Goal: Task Accomplishment & Management: Use online tool/utility

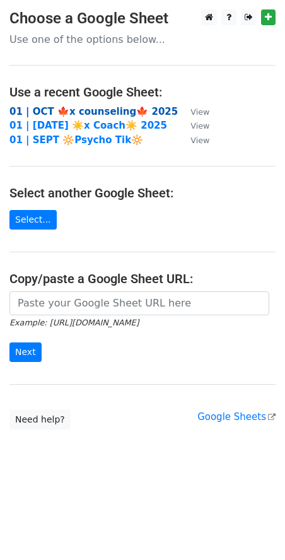
click at [66, 112] on strong "01 | OCT 🍁x counseling🍁 2025" at bounding box center [93, 111] width 168 height 11
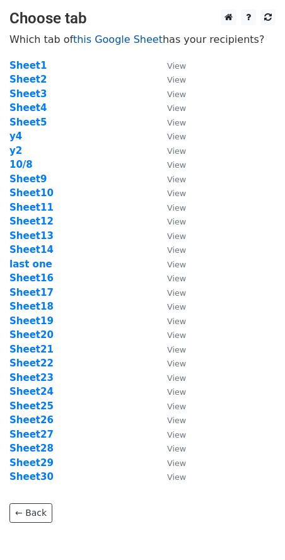
click at [107, 40] on link "this Google Sheet" at bounding box center [117, 39] width 89 height 12
click at [26, 209] on strong "Sheet11" at bounding box center [31, 207] width 44 height 11
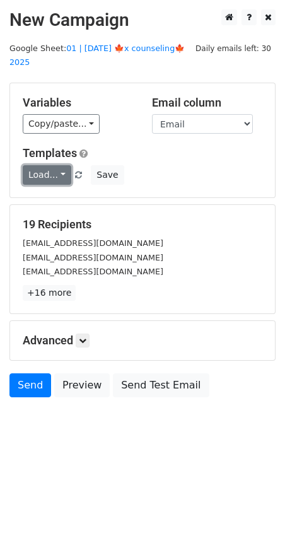
click at [42, 168] on link "Load..." at bounding box center [47, 175] width 49 height 20
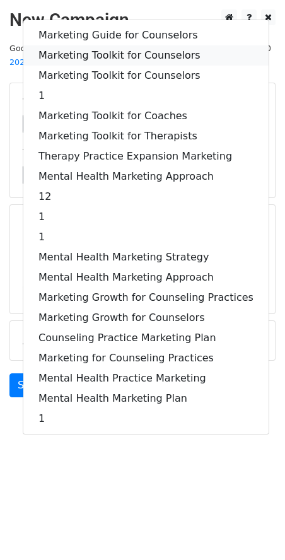
click at [101, 45] on link "Marketing Toolkit for Counselors" at bounding box center [145, 55] width 245 height 20
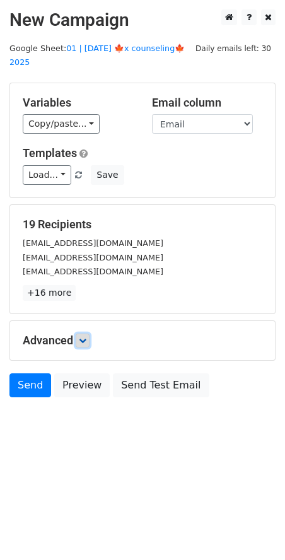
click at [89, 333] on link at bounding box center [83, 340] width 14 height 14
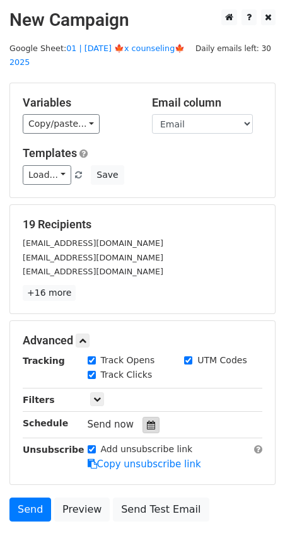
click at [147, 420] on icon at bounding box center [151, 424] width 8 height 9
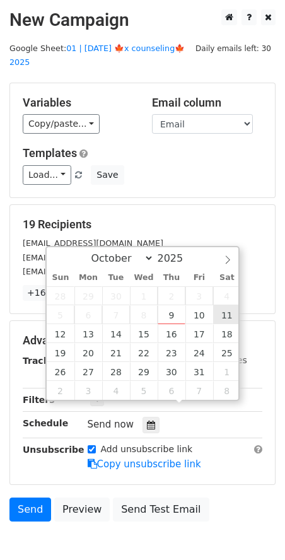
type input "2025-10-11 12:00"
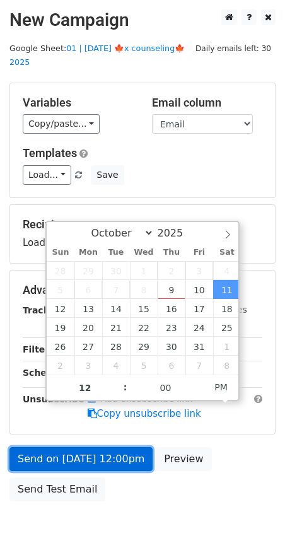
click at [125, 447] on link "Send on Oct 11 at 12:00pm" at bounding box center [80, 459] width 143 height 24
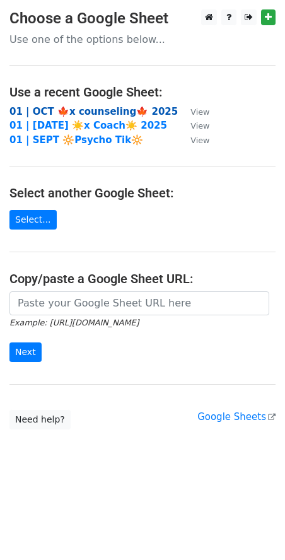
click at [109, 106] on strong "01 | OCT 🍁x counseling🍁 2025" at bounding box center [93, 111] width 168 height 11
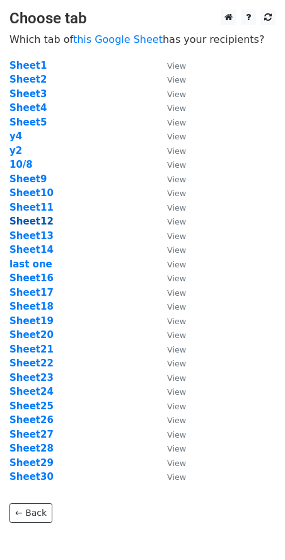
click at [36, 218] on strong "Sheet12" at bounding box center [31, 220] width 44 height 11
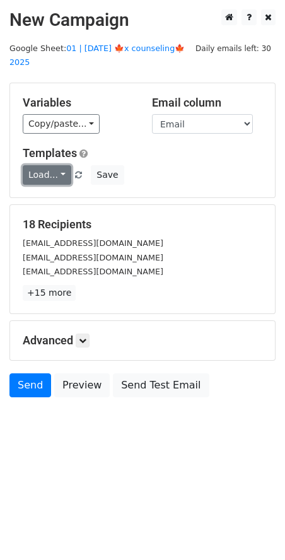
click at [42, 165] on link "Load..." at bounding box center [47, 175] width 49 height 20
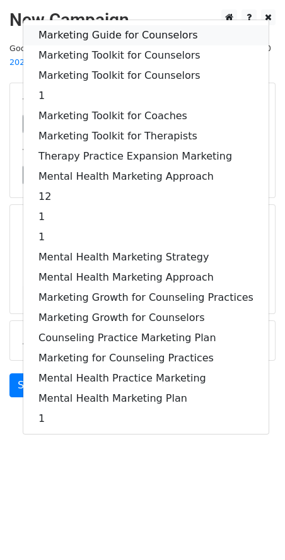
click at [95, 25] on link "Marketing Guide for Counselors" at bounding box center [145, 35] width 245 height 20
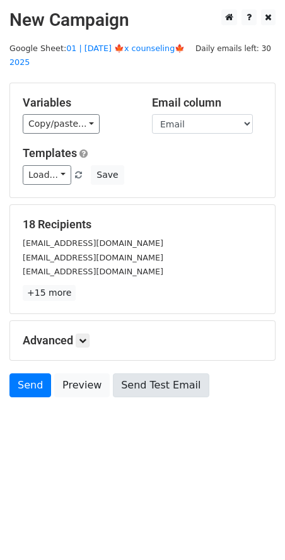
drag, startPoint x: 87, startPoint y: 317, endPoint x: 137, endPoint y: 369, distance: 72.2
click at [87, 321] on div "Advanced Tracking Track Opens UTM Codes Track Clicks Filters Only include sprea…" at bounding box center [142, 340] width 265 height 39
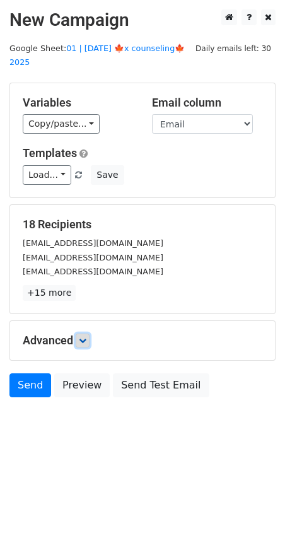
click at [86, 336] on icon at bounding box center [83, 340] width 8 height 8
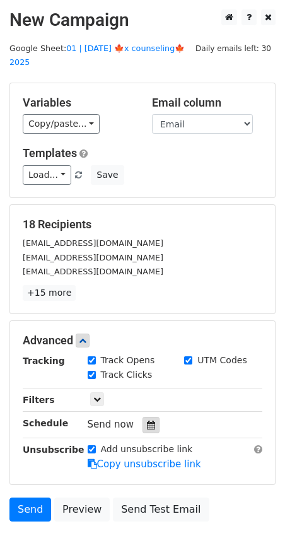
click at [147, 420] on icon at bounding box center [151, 424] width 8 height 9
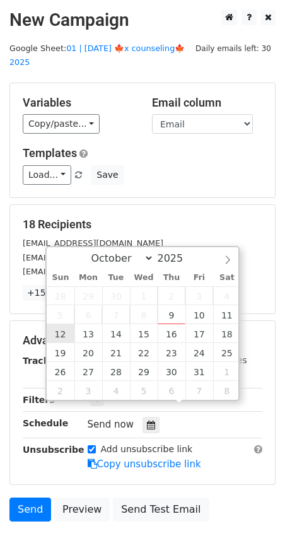
type input "2025-10-12 12:00"
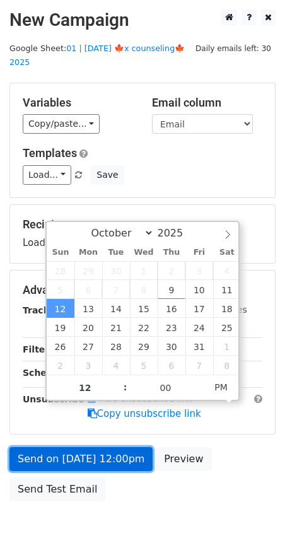
click at [59, 447] on link "Send on Oct 12 at 12:00pm" at bounding box center [80, 459] width 143 height 24
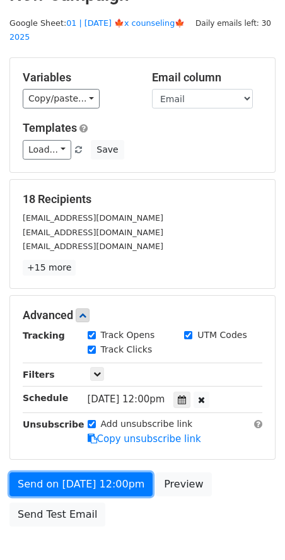
scroll to position [43, 0]
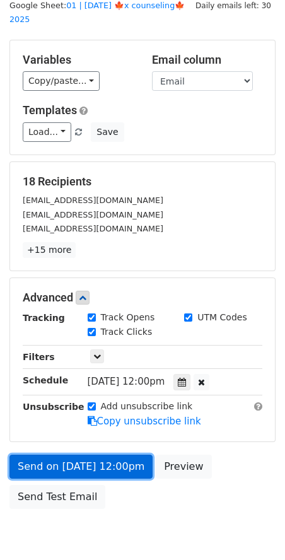
click at [61, 454] on link "Send on Oct 12 at 12:00pm" at bounding box center [80, 466] width 143 height 24
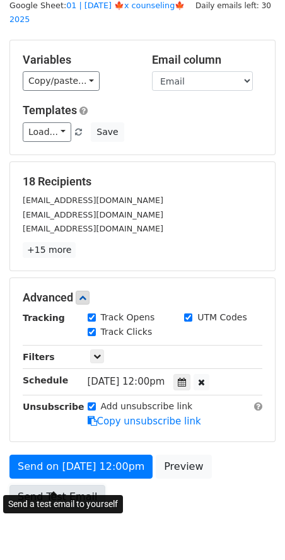
click at [67, 485] on link "Send Test Email" at bounding box center [57, 497] width 96 height 24
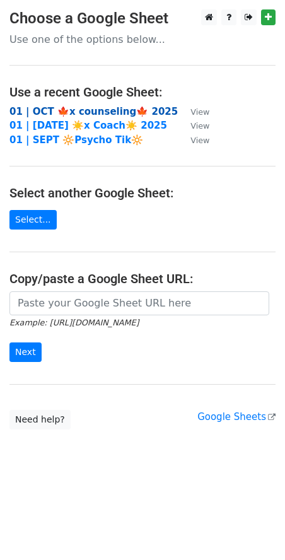
click at [75, 112] on strong "01 | OCT 🍁x counseling🍁 2025" at bounding box center [93, 111] width 168 height 11
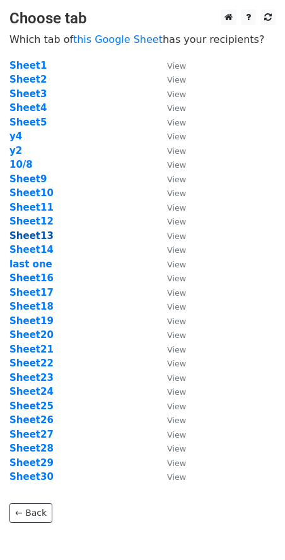
click at [35, 234] on strong "Sheet13" at bounding box center [31, 235] width 44 height 11
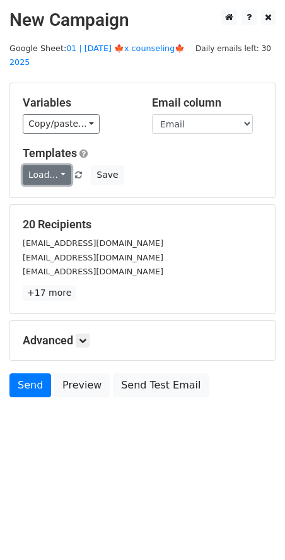
click at [46, 165] on link "Load..." at bounding box center [47, 175] width 49 height 20
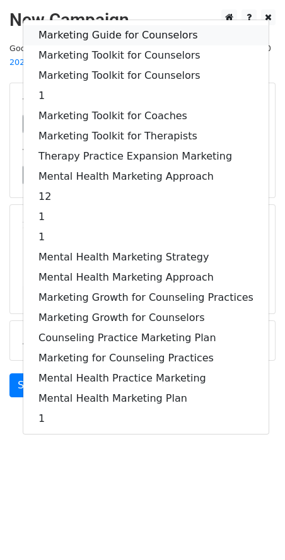
click at [88, 25] on link "Marketing Guide for Counselors" at bounding box center [145, 35] width 245 height 20
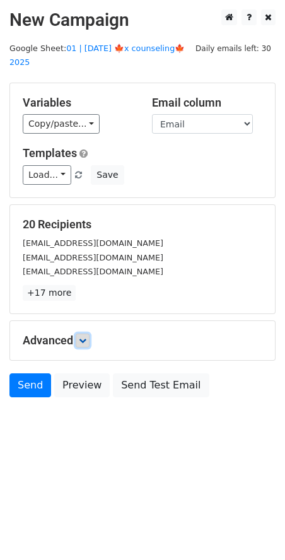
click at [80, 333] on link at bounding box center [83, 340] width 14 height 14
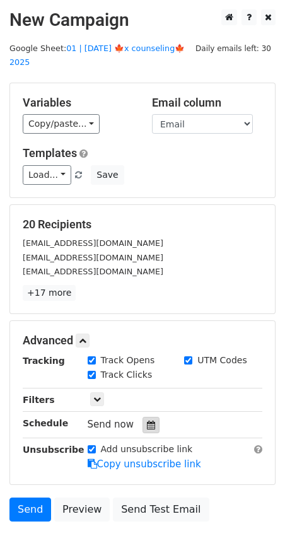
click at [147, 420] on icon at bounding box center [151, 424] width 8 height 9
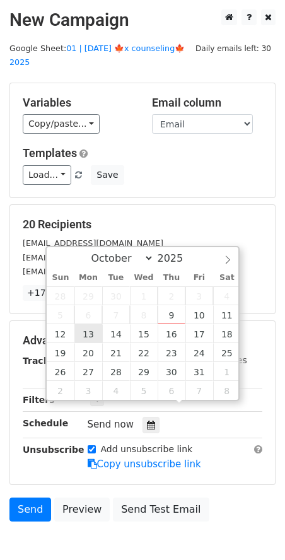
type input "2025-10-13 12:00"
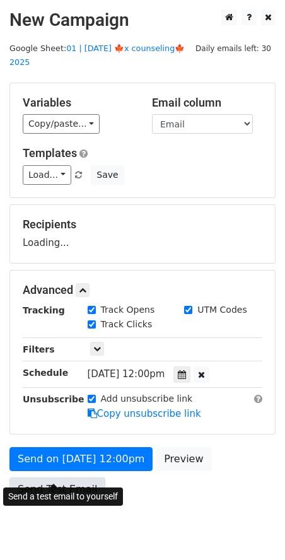
click at [62, 477] on link "Send Test Email" at bounding box center [57, 489] width 96 height 24
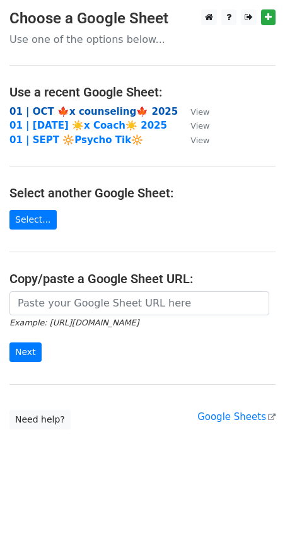
click at [100, 112] on strong "01 | OCT 🍁x counseling🍁 2025" at bounding box center [93, 111] width 168 height 11
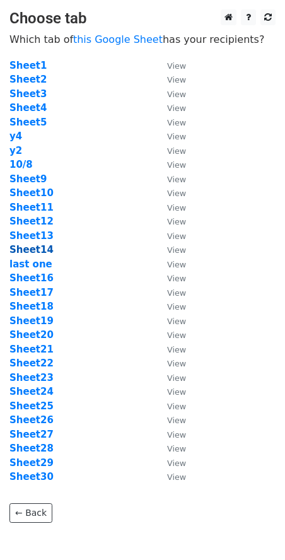
click at [37, 251] on strong "Sheet14" at bounding box center [31, 249] width 44 height 11
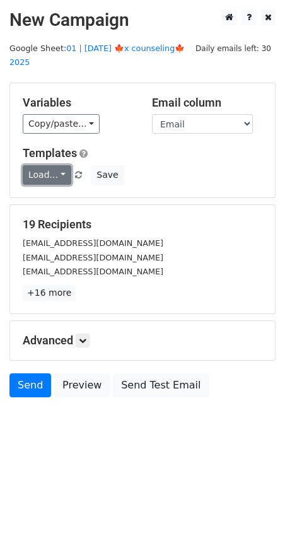
click at [47, 165] on link "Load..." at bounding box center [47, 175] width 49 height 20
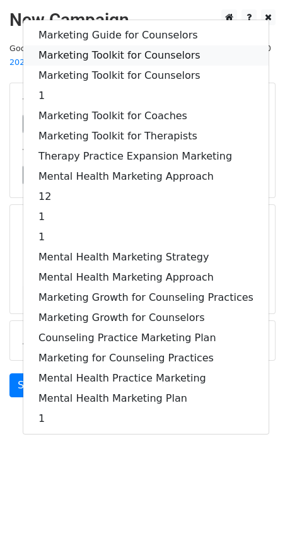
click at [122, 45] on link "Marketing Toolkit for Counselors" at bounding box center [145, 55] width 245 height 20
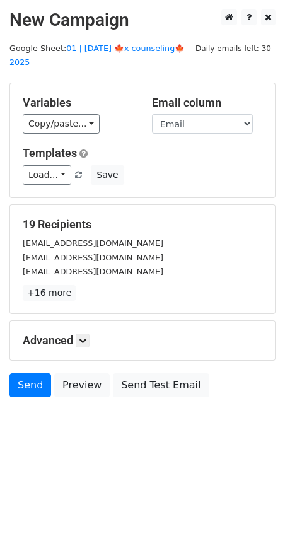
click at [87, 333] on div "Advanced Tracking Track Opens UTM Codes Track Clicks Filters Only include sprea…" at bounding box center [142, 340] width 265 height 39
drag, startPoint x: 87, startPoint y: 323, endPoint x: 113, endPoint y: 362, distance: 47.2
click at [86, 336] on icon at bounding box center [83, 340] width 8 height 8
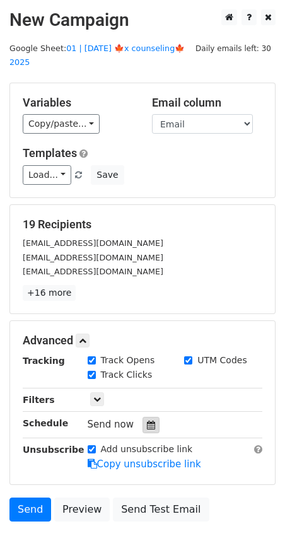
click at [147, 420] on icon at bounding box center [151, 424] width 8 height 9
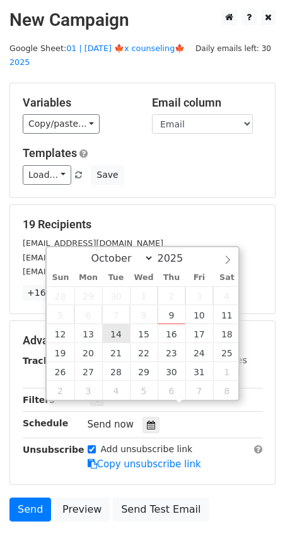
type input "2025-10-14 12:00"
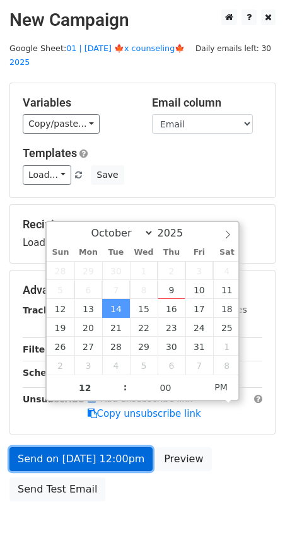
click at [88, 450] on link "Send on Oct 14 at 12:00pm" at bounding box center [80, 459] width 143 height 24
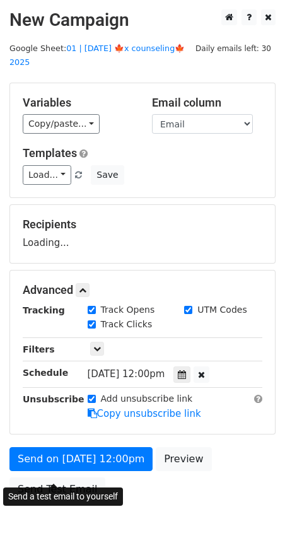
click at [72, 471] on form "Variables Copy/paste... {{Email}} Email column Email Templates Load... Marketin…" at bounding box center [142, 295] width 266 height 425
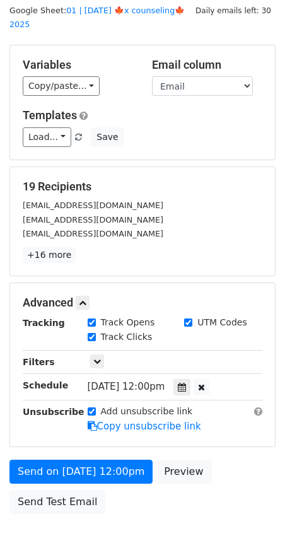
scroll to position [38, 0]
click at [72, 490] on link "Send Test Email" at bounding box center [57, 502] width 96 height 24
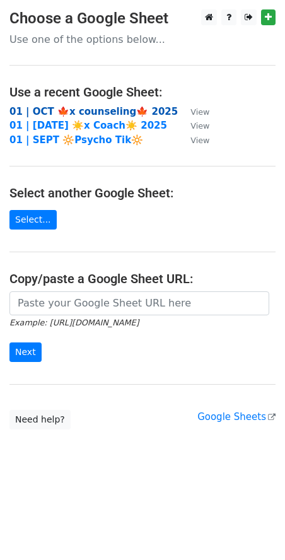
click at [106, 107] on strong "01 | OCT 🍁x counseling🍁 2025" at bounding box center [93, 111] width 168 height 11
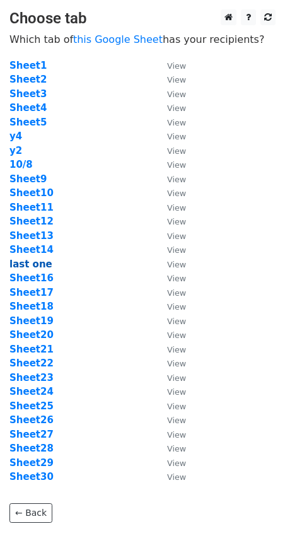
click at [35, 261] on strong "last one" at bounding box center [30, 263] width 43 height 11
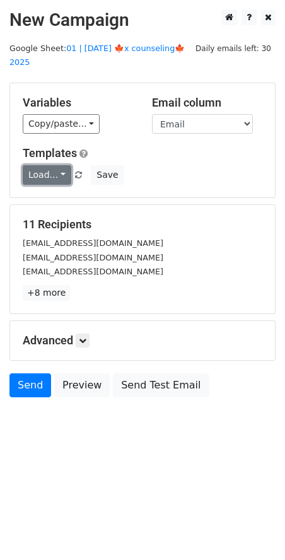
click at [51, 165] on link "Load..." at bounding box center [47, 175] width 49 height 20
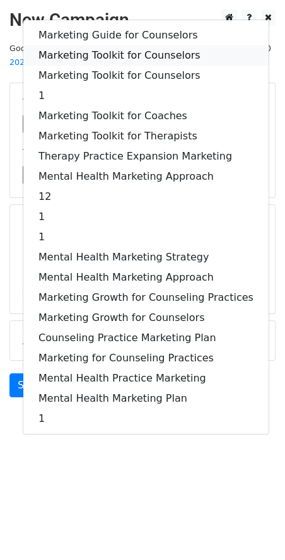
click at [98, 45] on link "Marketing Toolkit for Counselors" at bounding box center [145, 55] width 245 height 20
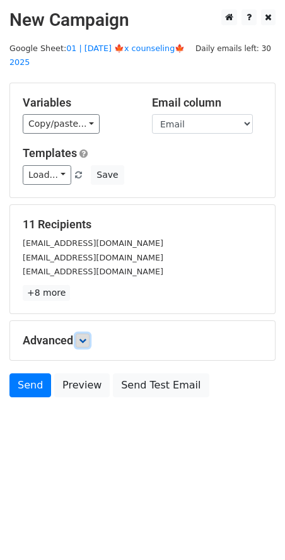
click at [85, 336] on icon at bounding box center [83, 340] width 8 height 8
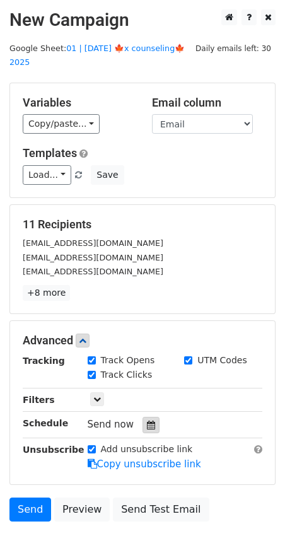
click at [148, 420] on icon at bounding box center [151, 424] width 8 height 9
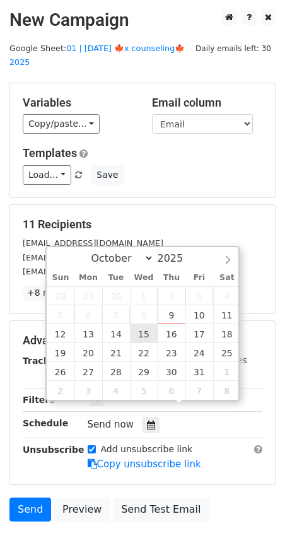
type input "2025-10-15 12:00"
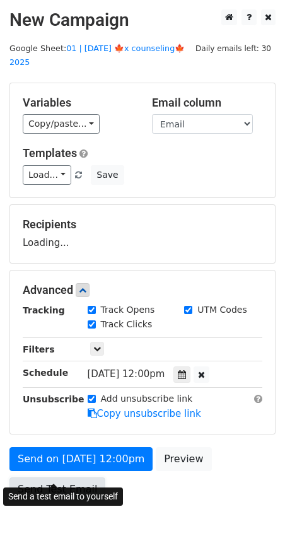
click at [73, 477] on link "Send Test Email" at bounding box center [57, 489] width 96 height 24
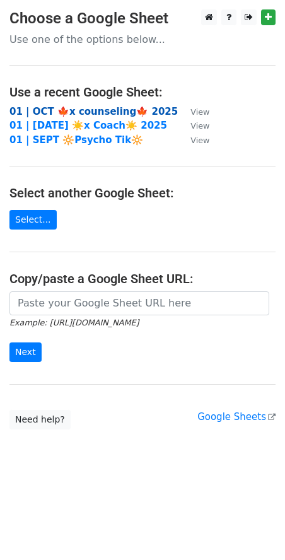
click at [93, 108] on strong "01 | OCT 🍁x counseling🍁 2025" at bounding box center [93, 111] width 168 height 11
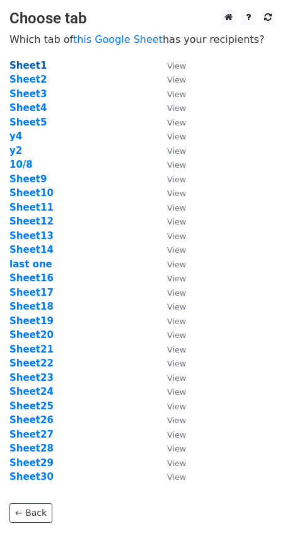
click at [30, 61] on strong "Sheet1" at bounding box center [27, 65] width 37 height 11
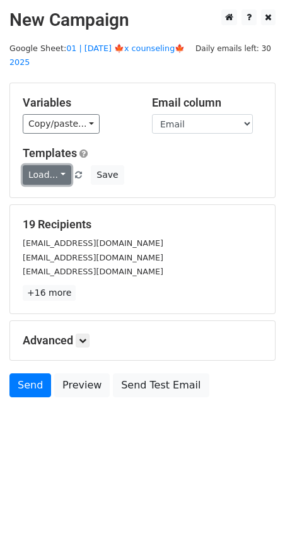
click at [52, 167] on link "Load..." at bounding box center [47, 175] width 49 height 20
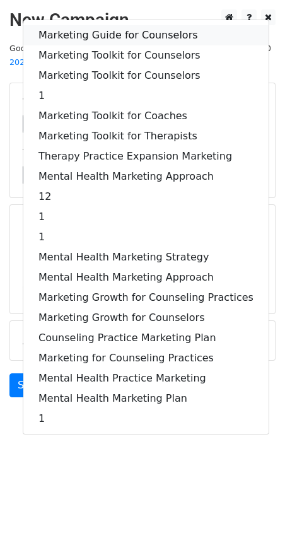
click at [88, 25] on link "Marketing Guide for Counselors" at bounding box center [145, 35] width 245 height 20
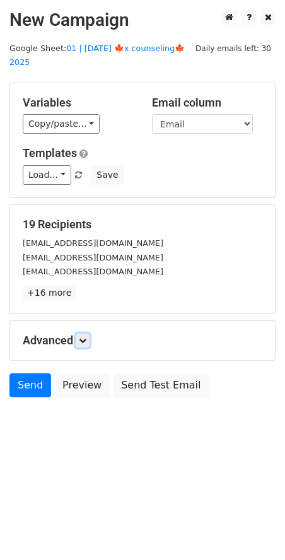
drag, startPoint x: 89, startPoint y: 323, endPoint x: 95, endPoint y: 328, distance: 8.1
click at [88, 333] on link at bounding box center [83, 340] width 14 height 14
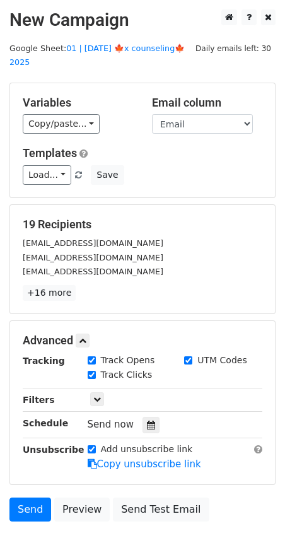
click at [147, 420] on icon at bounding box center [151, 424] width 8 height 9
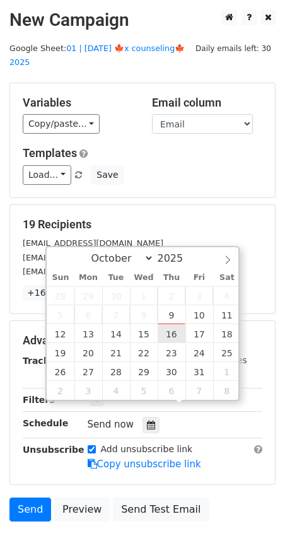
type input "2025-10-16 12:00"
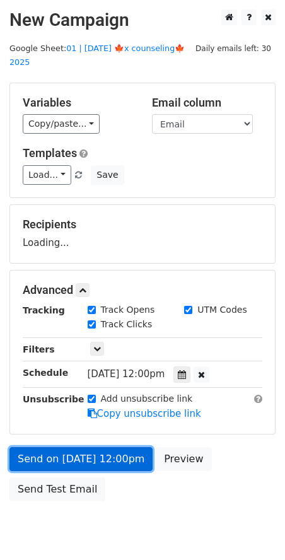
click at [88, 447] on link "Send on Oct 16 at 12:00pm" at bounding box center [80, 459] width 143 height 24
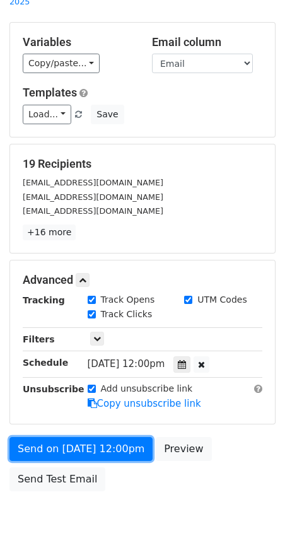
scroll to position [62, 0]
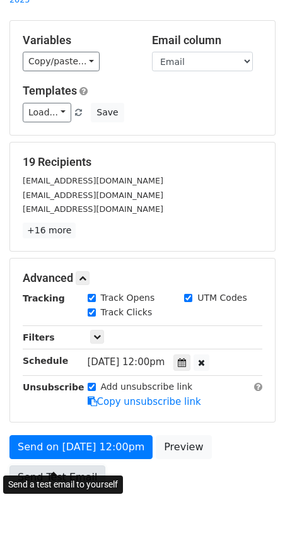
click at [64, 465] on link "Send Test Email" at bounding box center [57, 477] width 96 height 24
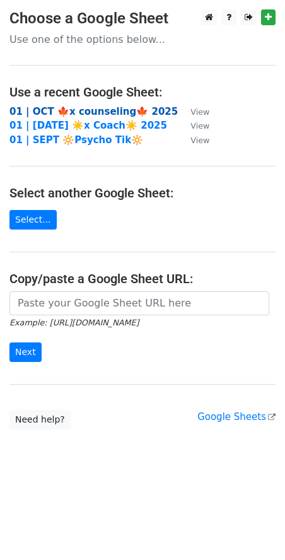
click at [70, 112] on strong "01 | OCT 🍁x counseling🍁 2025" at bounding box center [93, 111] width 168 height 11
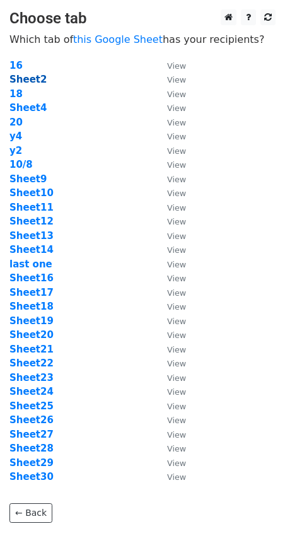
click at [32, 78] on strong "Sheet2" at bounding box center [27, 79] width 37 height 11
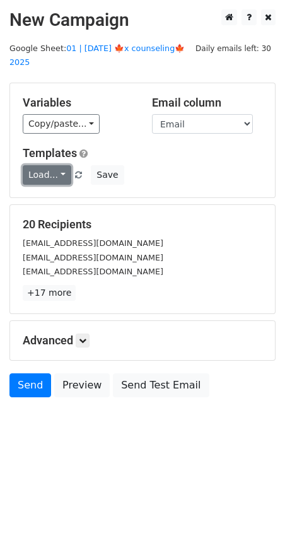
click at [49, 165] on link "Load..." at bounding box center [47, 175] width 49 height 20
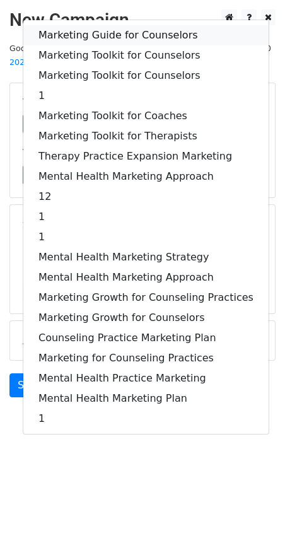
click at [72, 25] on link "Marketing Guide for Counselors" at bounding box center [145, 35] width 245 height 20
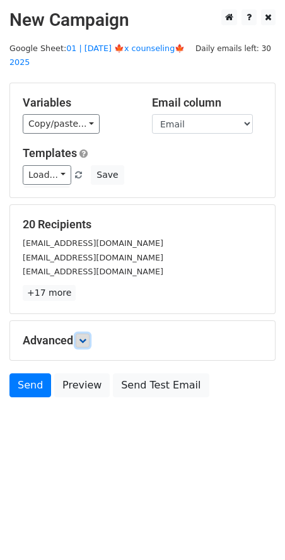
click at [84, 333] on link at bounding box center [83, 340] width 14 height 14
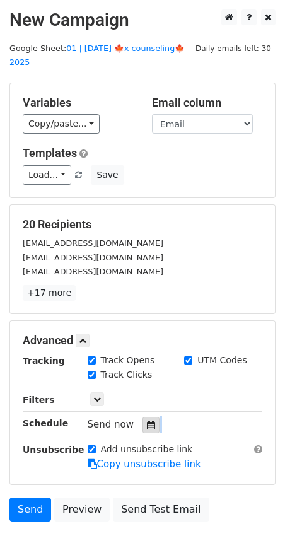
click at [147, 416] on div "Tracking Track Opens UTM Codes Track Clicks Filters Only include spreadsheet ro…" at bounding box center [142, 412] width 239 height 118
click at [147, 420] on icon at bounding box center [151, 424] width 8 height 9
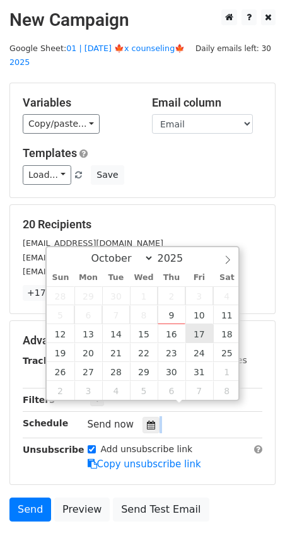
type input "[DATE] 12:00"
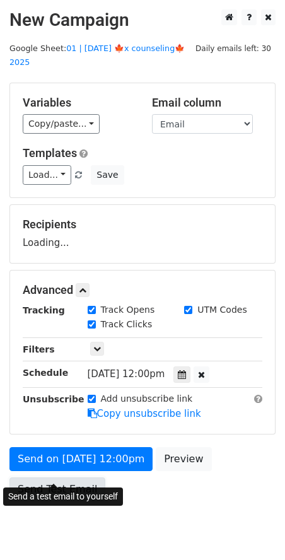
click at [57, 477] on link "Send Test Email" at bounding box center [57, 489] width 96 height 24
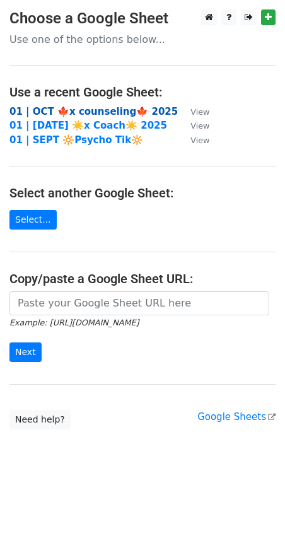
click at [105, 106] on strong "01 | OCT 🍁x counseling🍁 2025" at bounding box center [93, 111] width 168 height 11
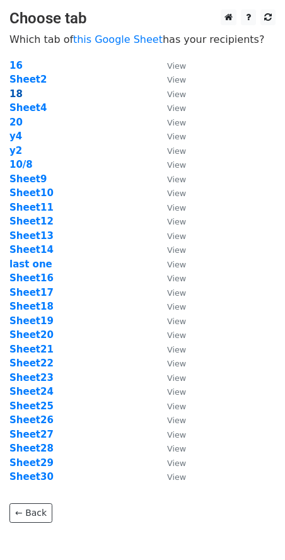
click at [18, 96] on strong "18" at bounding box center [15, 93] width 13 height 11
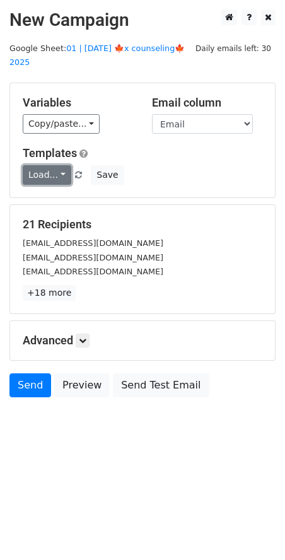
click at [51, 165] on link "Load..." at bounding box center [47, 175] width 49 height 20
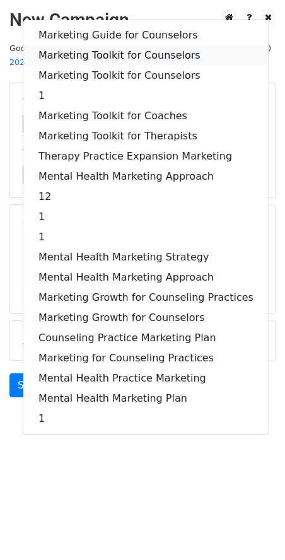
click at [93, 45] on link "Marketing Toolkit for Counselors" at bounding box center [145, 55] width 245 height 20
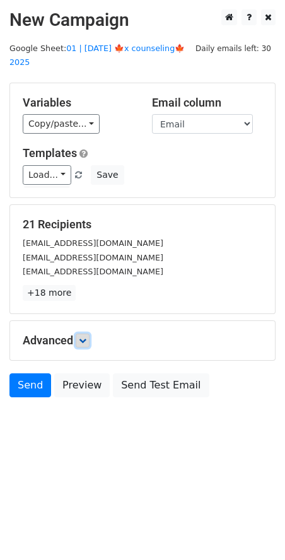
click at [89, 333] on link at bounding box center [83, 340] width 14 height 14
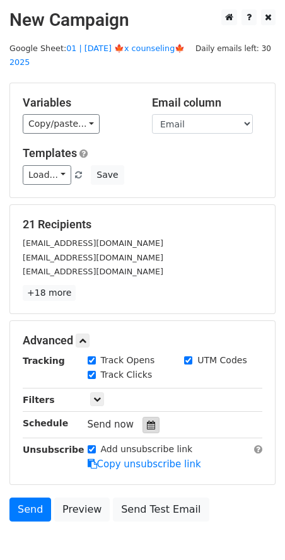
click at [152, 417] on div at bounding box center [150, 425] width 17 height 16
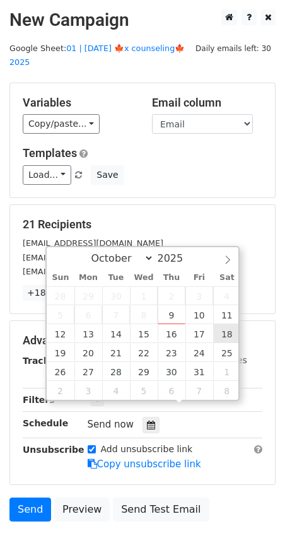
type input "2025-10-18 12:00"
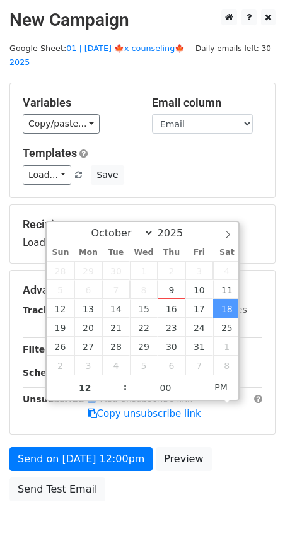
click at [43, 456] on div "Send on Oct 18 at 12:00pm Preview Send Test Email" at bounding box center [142, 477] width 285 height 60
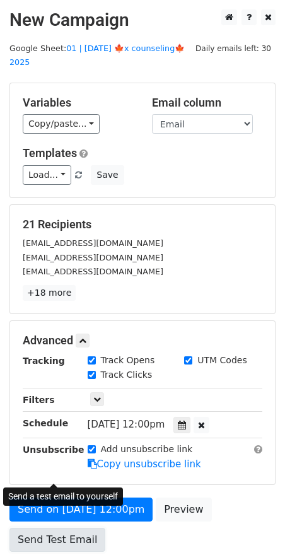
click at [37, 473] on form "Variables Copy/paste... {{Email}} Email column Email Templates Load... Marketin…" at bounding box center [142, 320] width 266 height 475
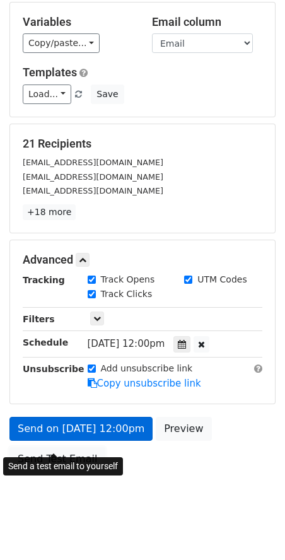
scroll to position [80, 0]
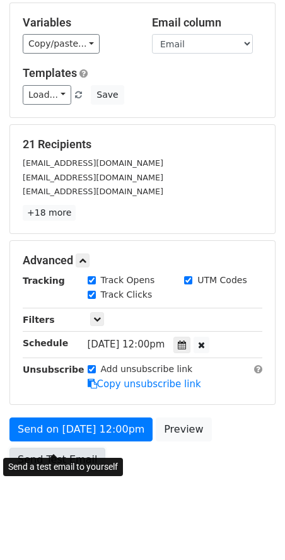
click at [38, 447] on link "Send Test Email" at bounding box center [57, 459] width 96 height 24
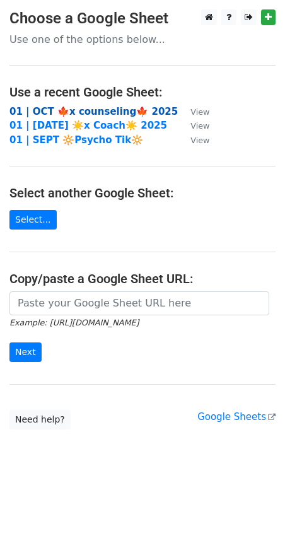
click at [93, 108] on strong "01 | OCT 🍁x counseling🍁 2025" at bounding box center [93, 111] width 168 height 11
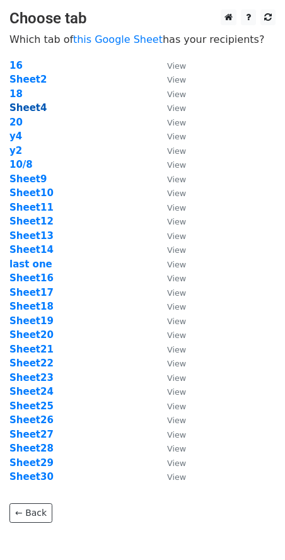
click at [25, 110] on strong "Sheet4" at bounding box center [27, 107] width 37 height 11
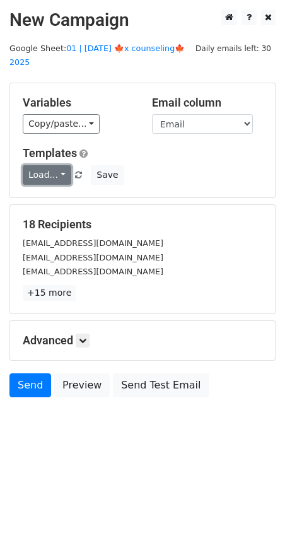
click at [51, 165] on link "Load..." at bounding box center [47, 175] width 49 height 20
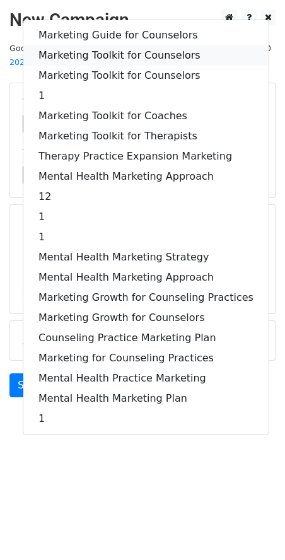
click at [127, 45] on link "Marketing Toolkit for Counselors" at bounding box center [145, 55] width 245 height 20
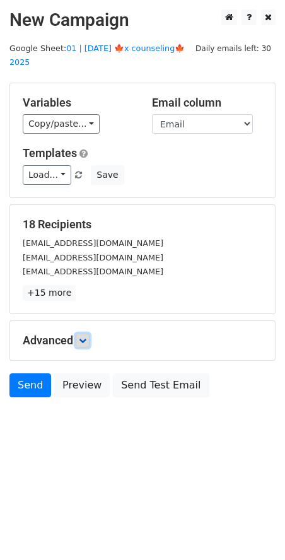
click at [86, 336] on icon at bounding box center [83, 340] width 8 height 8
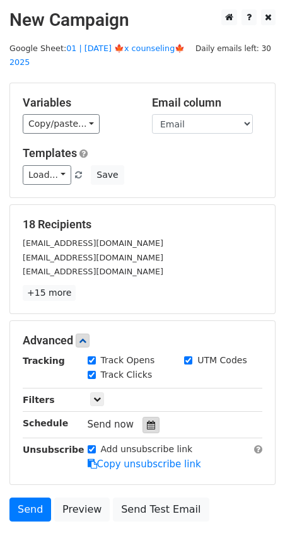
click at [144, 417] on div at bounding box center [150, 425] width 17 height 16
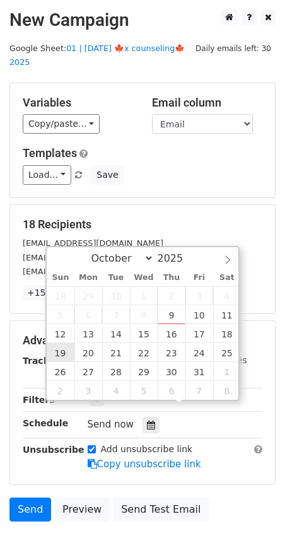
type input "2025-10-19 12:00"
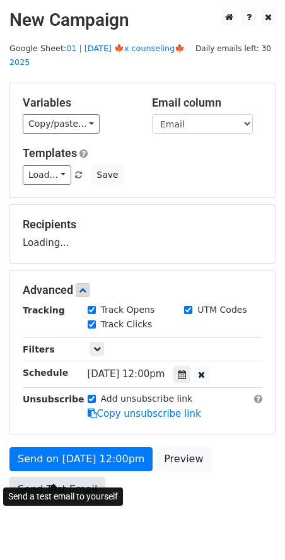
click at [72, 480] on link "Send Test Email" at bounding box center [57, 489] width 96 height 24
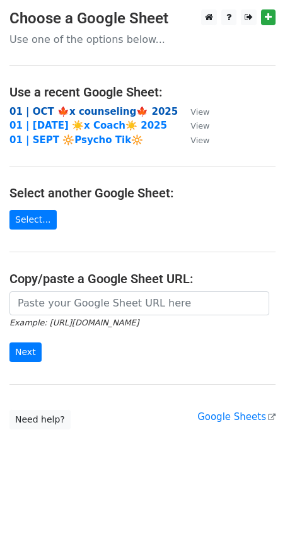
click at [102, 110] on strong "01 | OCT 🍁x counseling🍁 2025" at bounding box center [93, 111] width 168 height 11
click at [68, 109] on strong "01 | OCT 🍁x counseling🍁 2025" at bounding box center [93, 111] width 168 height 11
click at [89, 108] on strong "01 | OCT 🍁x counseling🍁 2025" at bounding box center [93, 111] width 168 height 11
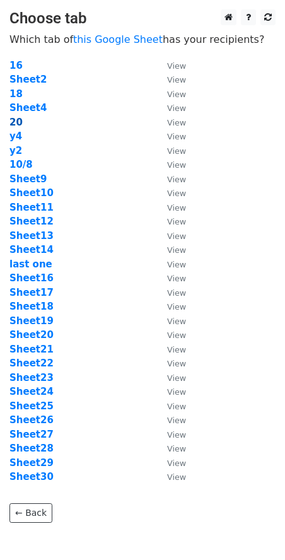
click at [14, 118] on strong "20" at bounding box center [15, 122] width 13 height 11
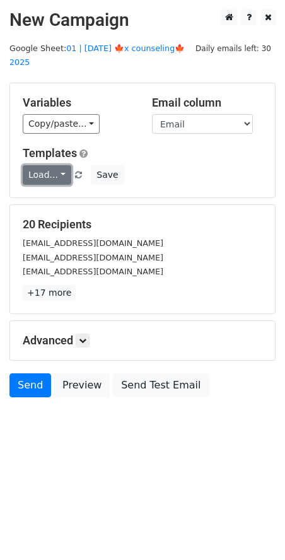
click at [36, 165] on link "Load..." at bounding box center [47, 175] width 49 height 20
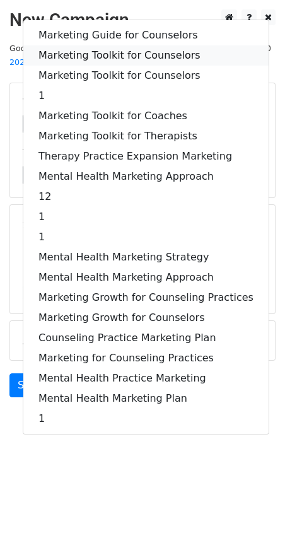
click at [103, 45] on link "Marketing Toolkit for Counselors" at bounding box center [145, 55] width 245 height 20
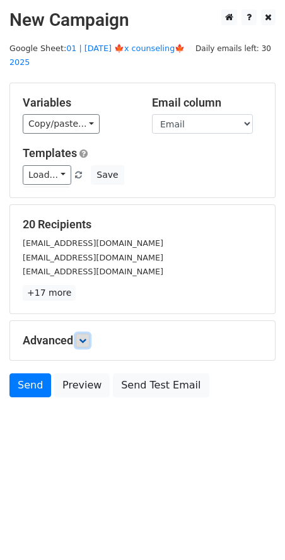
click at [83, 336] on icon at bounding box center [83, 340] width 8 height 8
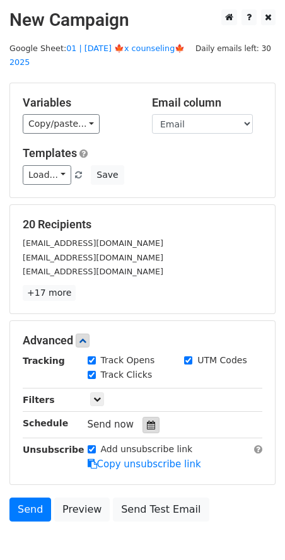
click at [142, 417] on div at bounding box center [150, 425] width 17 height 16
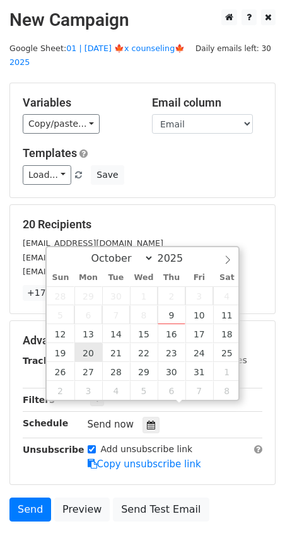
type input "2025-10-20 12:00"
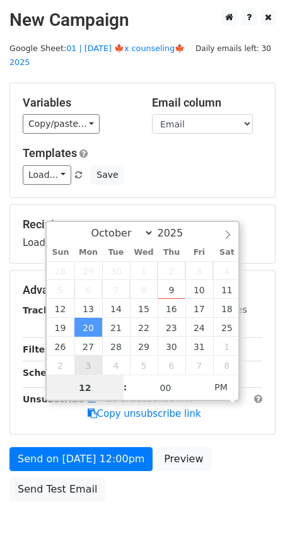
scroll to position [31, 0]
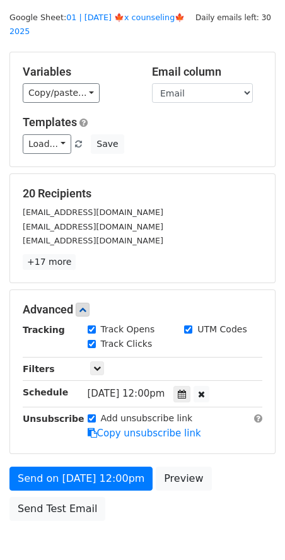
click at [68, 474] on div "Send on Oct 20 at 12:00pm Preview Send Test Email" at bounding box center [142, 496] width 285 height 60
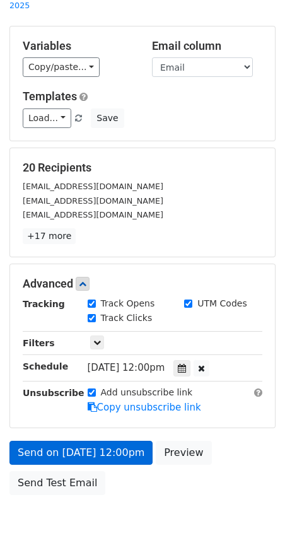
scroll to position [58, 0]
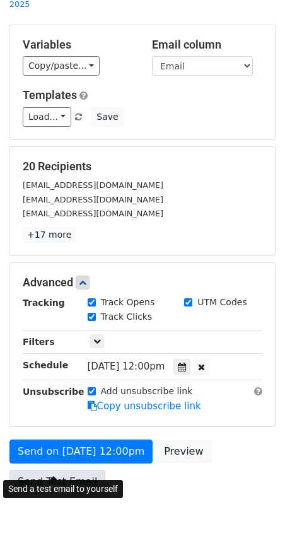
click at [64, 469] on link "Send Test Email" at bounding box center [57, 481] width 96 height 24
